Goal: Task Accomplishment & Management: Manage account settings

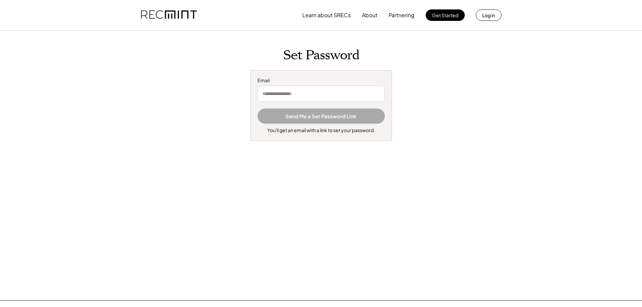
click at [349, 93] on input "email" at bounding box center [321, 94] width 127 height 16
type input "**********"
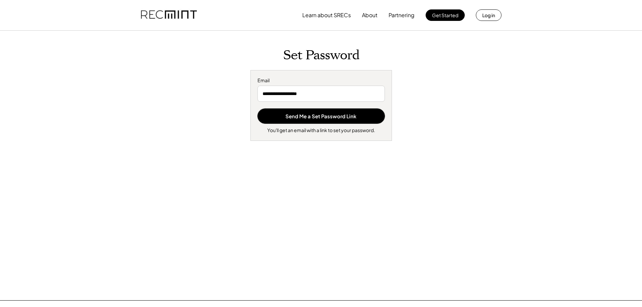
click at [258, 109] on button "Send Me a Set Password Link" at bounding box center [321, 116] width 127 height 15
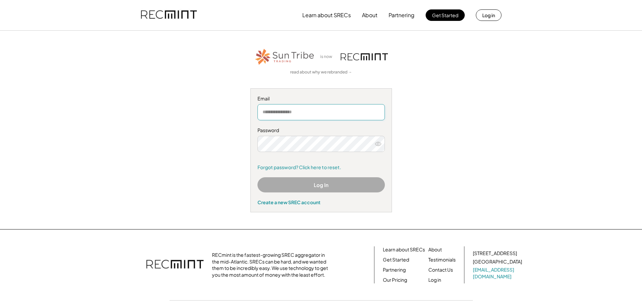
click at [315, 113] on input "email" at bounding box center [321, 112] width 127 height 16
type input "******"
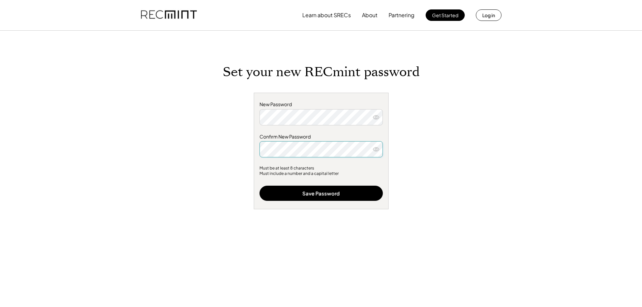
click at [376, 117] on icon at bounding box center [376, 117] width 7 height 7
click at [378, 151] on use at bounding box center [376, 150] width 6 height 4
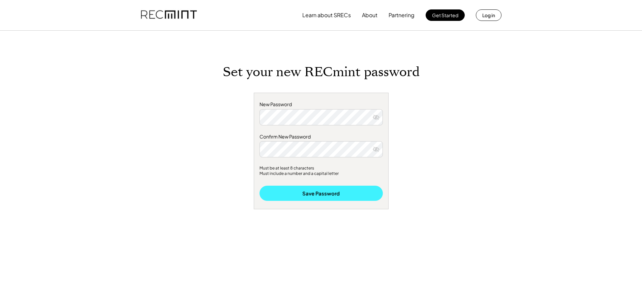
click at [350, 186] on button "Save Password" at bounding box center [321, 193] width 123 height 15
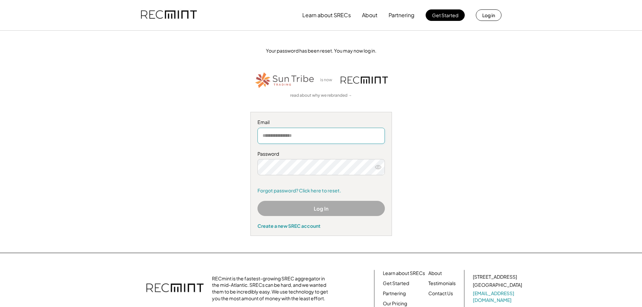
click at [293, 129] on input "email" at bounding box center [321, 136] width 127 height 16
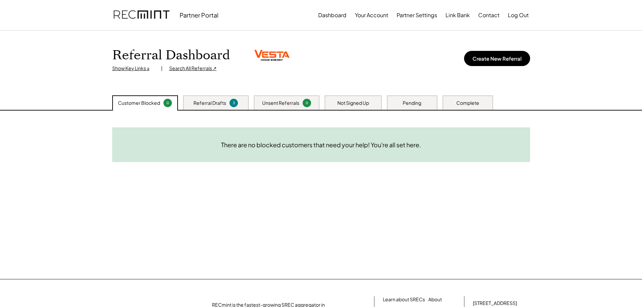
click at [288, 105] on div "Unsent Referrals" at bounding box center [280, 103] width 37 height 7
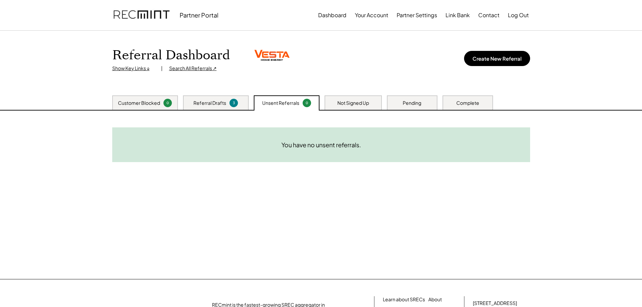
click at [204, 100] on div "Referral Drafts" at bounding box center [210, 103] width 33 height 7
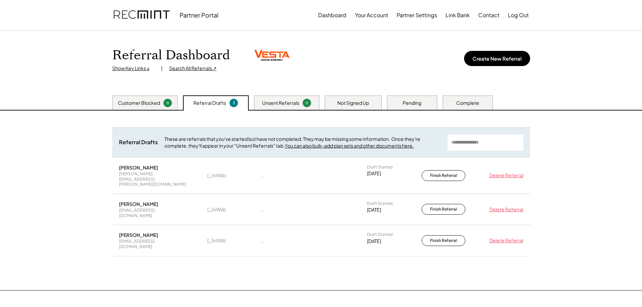
click at [333, 101] on div "Not Signed Up" at bounding box center [353, 102] width 57 height 14
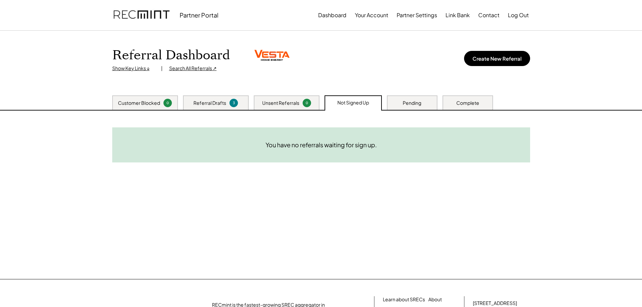
click at [409, 101] on div "Pending" at bounding box center [412, 103] width 19 height 7
click at [460, 102] on div "Complete" at bounding box center [467, 103] width 23 height 7
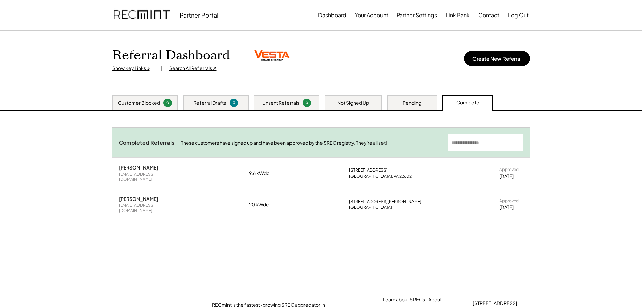
click at [148, 108] on div "Customer Blocked 0" at bounding box center [145, 102] width 66 height 14
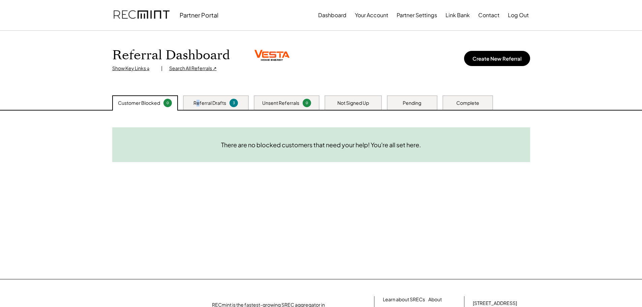
click at [199, 101] on div "Referral Drafts" at bounding box center [210, 103] width 33 height 7
